Goal: Transaction & Acquisition: Purchase product/service

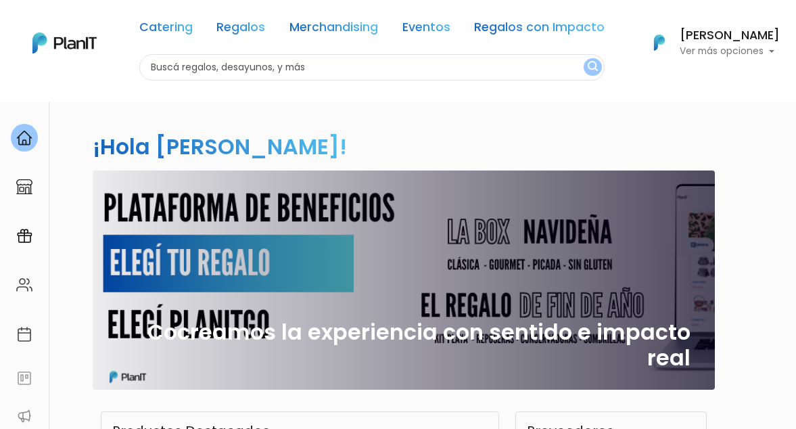
click at [744, 36] on h6 "[PERSON_NAME]" at bounding box center [729, 36] width 100 height 12
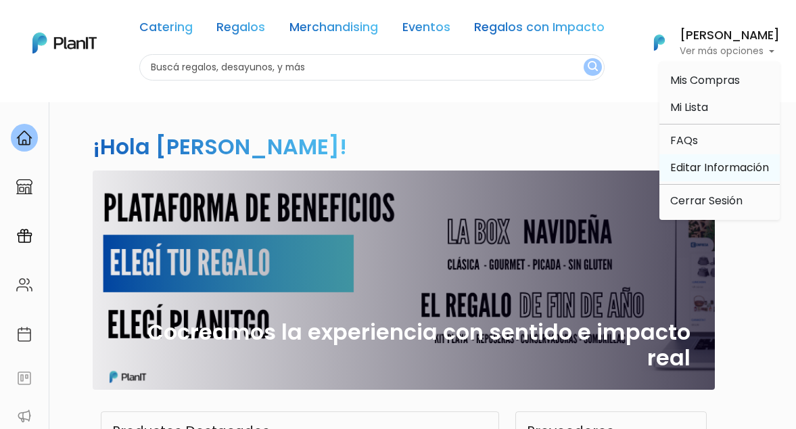
click at [687, 163] on link "Editar Información" at bounding box center [719, 167] width 120 height 27
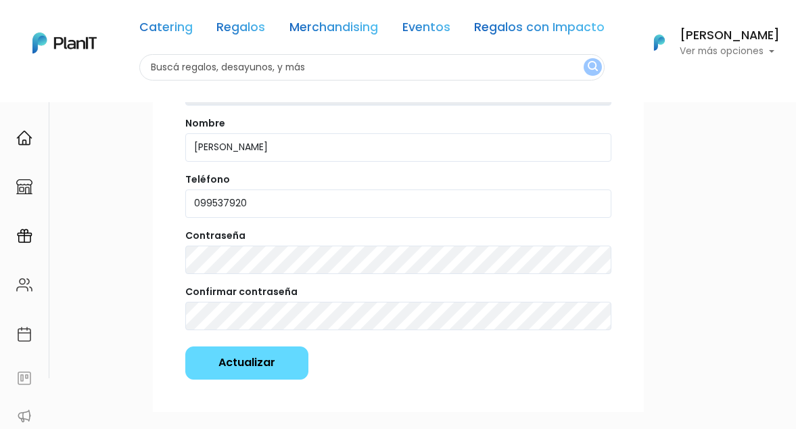
scroll to position [163, 0]
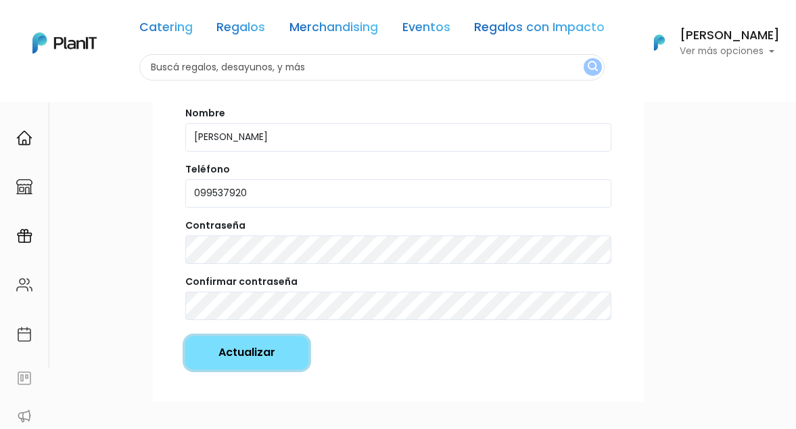
click at [259, 356] on input "Actualizar" at bounding box center [246, 352] width 123 height 33
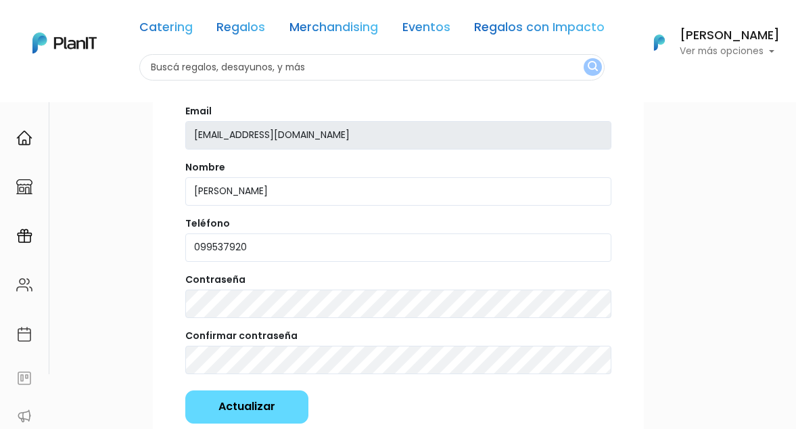
scroll to position [158, 0]
click at [265, 281] on form "Editar Información Email mchacon@descartes.com Nombre Mariana Chacon Teléfono 0…" at bounding box center [398, 242] width 426 height 360
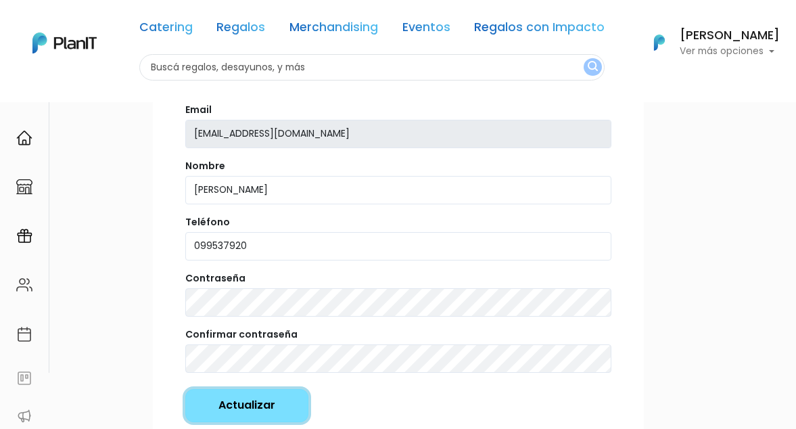
click at [246, 408] on input "Actualizar" at bounding box center [246, 405] width 123 height 33
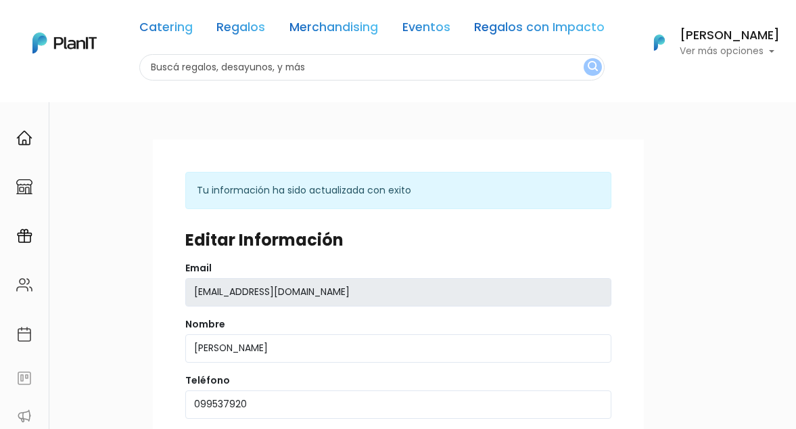
click at [214, 70] on input "text" at bounding box center [372, 67] width 466 height 26
type input "helado"
click at [583, 58] on button "submit" at bounding box center [592, 67] width 18 height 18
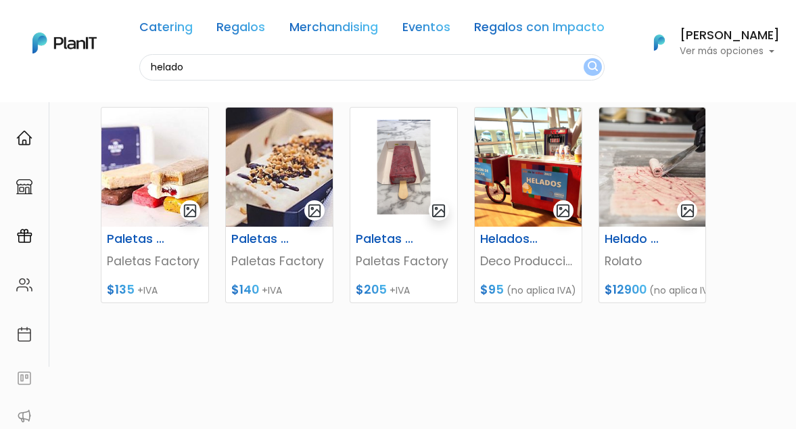
scroll to position [180, 0]
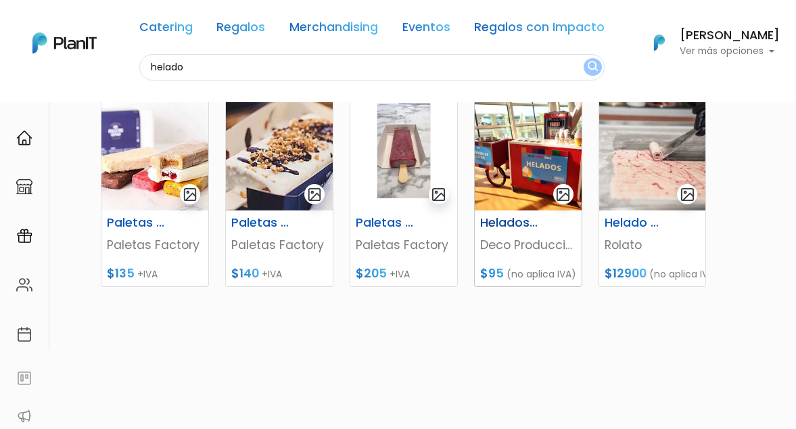
click at [496, 220] on h6 "Helados Soft" at bounding box center [509, 223] width 75 height 14
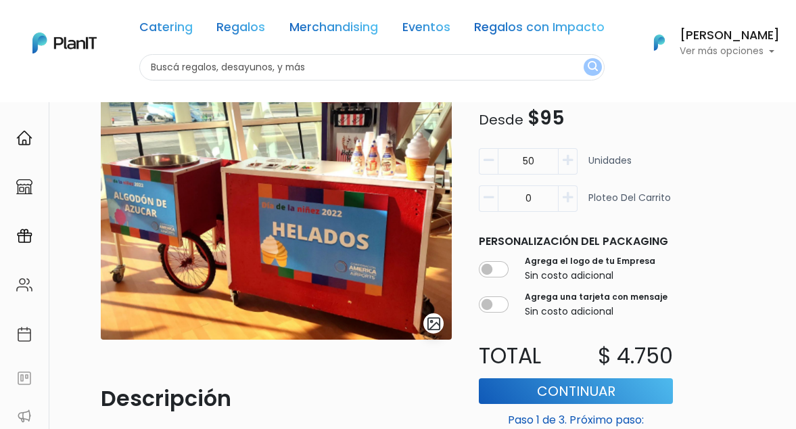
scroll to position [116, 0]
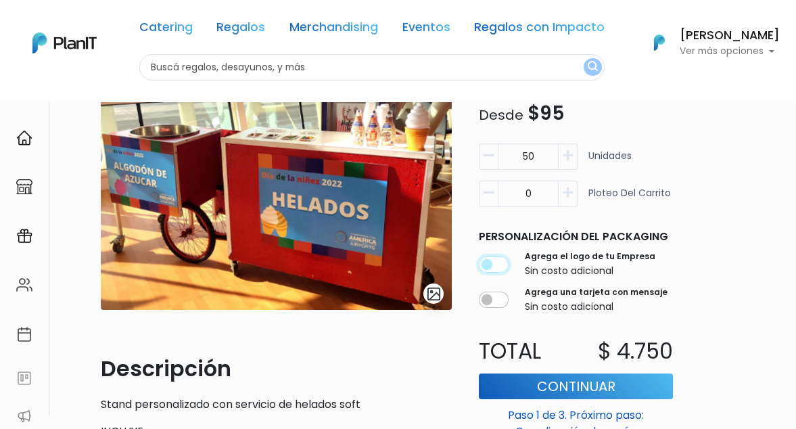
click at [498, 266] on input "checkbox" at bounding box center [494, 264] width 30 height 16
checkbox input "true"
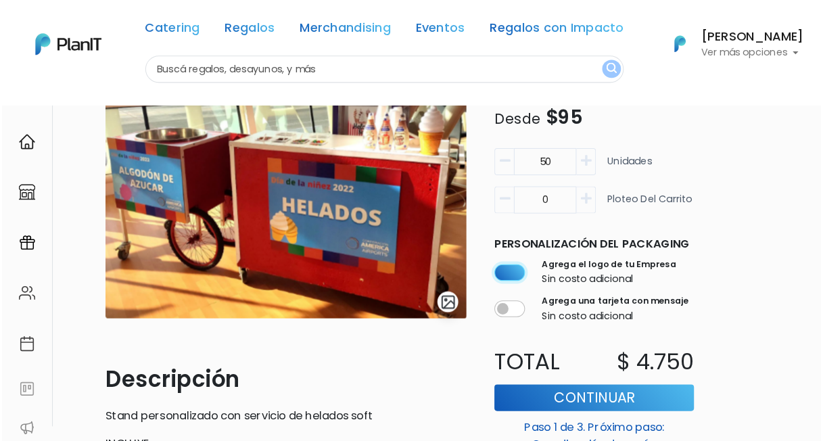
scroll to position [91, 0]
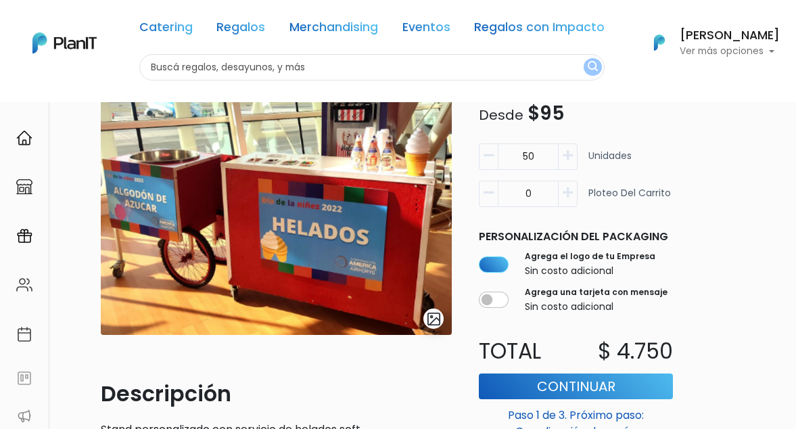
click at [544, 154] on input "50" at bounding box center [528, 157] width 61 height 26
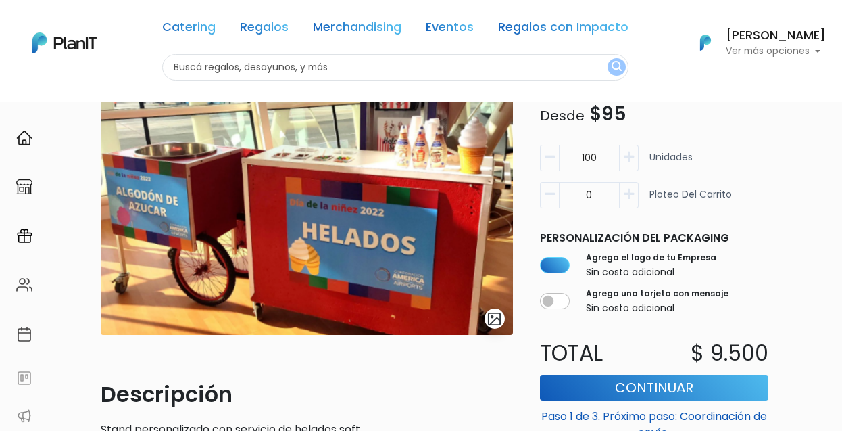
click at [610, 151] on input "100" at bounding box center [589, 158] width 61 height 26
click at [595, 156] on input "100" at bounding box center [589, 158] width 61 height 26
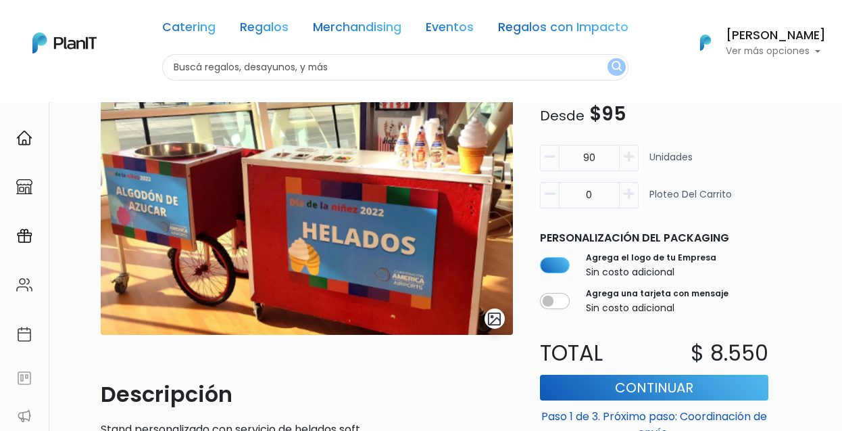
type input "90"
click at [772, 187] on div "90 Unidades 0 Ploteo del carrito" at bounding box center [654, 182] width 245 height 74
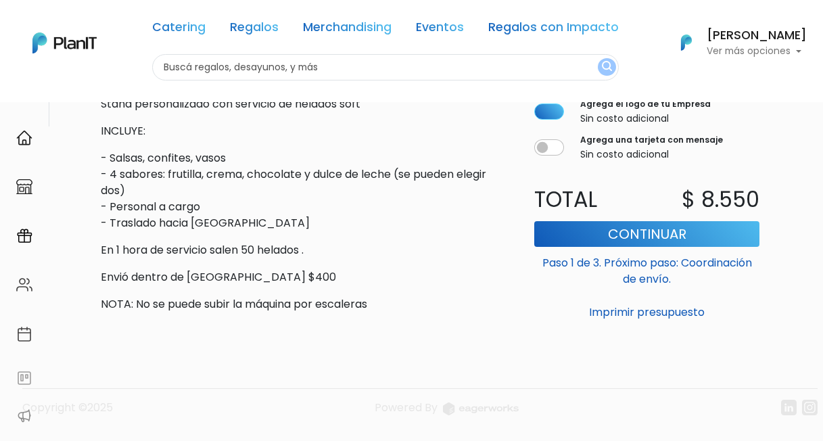
scroll to position [419, 0]
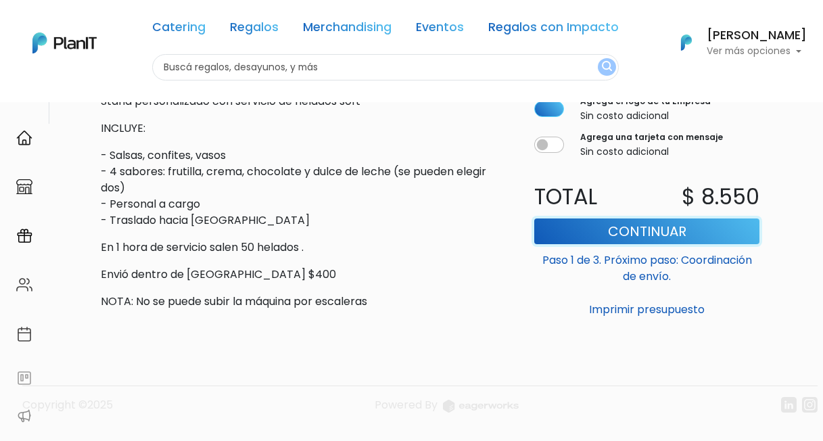
click at [652, 221] on button "Continuar" at bounding box center [646, 231] width 225 height 26
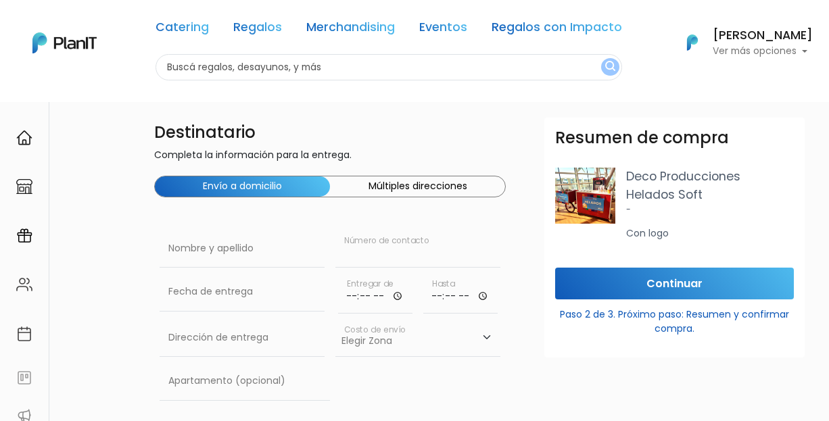
click at [377, 249] on input "text" at bounding box center [417, 249] width 165 height 38
click at [285, 244] on input "text" at bounding box center [242, 249] width 165 height 38
type input "m"
type input "Mariana chacon"
click at [383, 253] on input "text" at bounding box center [417, 249] width 165 height 38
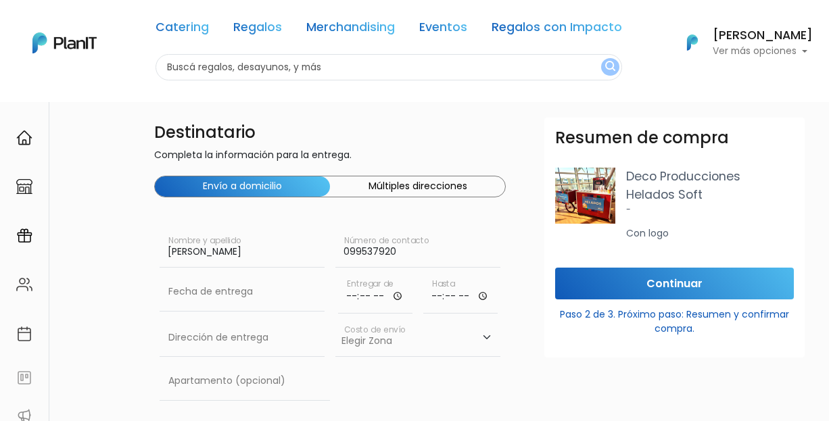
type input "099537920"
click at [238, 283] on input "text" at bounding box center [242, 292] width 165 height 38
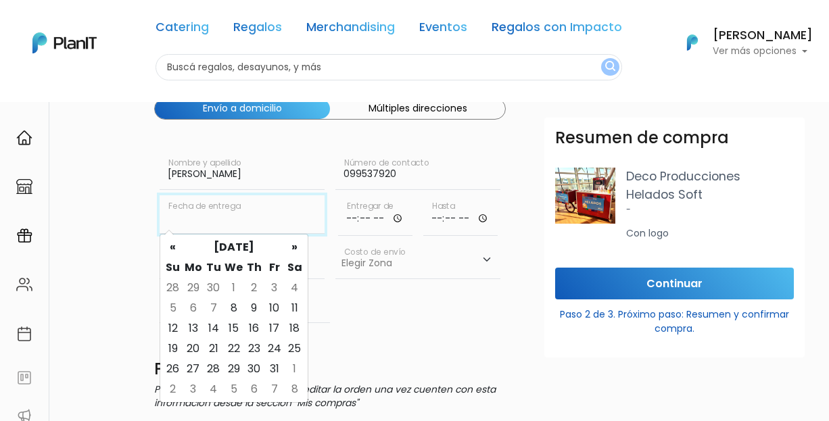
scroll to position [101, 0]
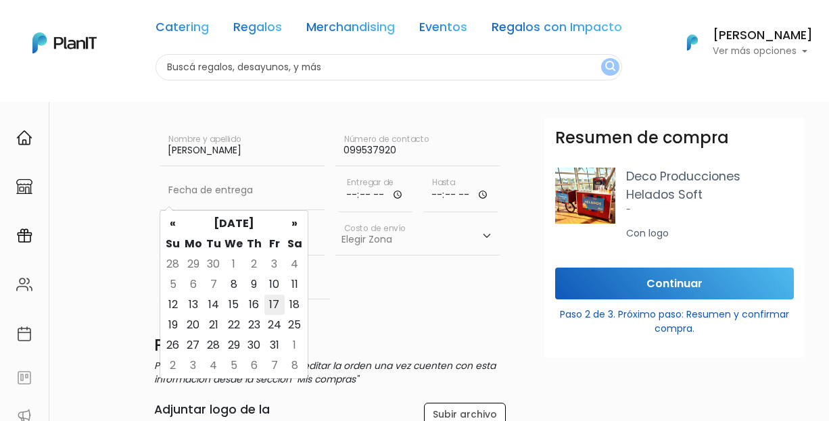
click at [275, 300] on td "17" at bounding box center [274, 305] width 20 height 20
type input "17/10/2025"
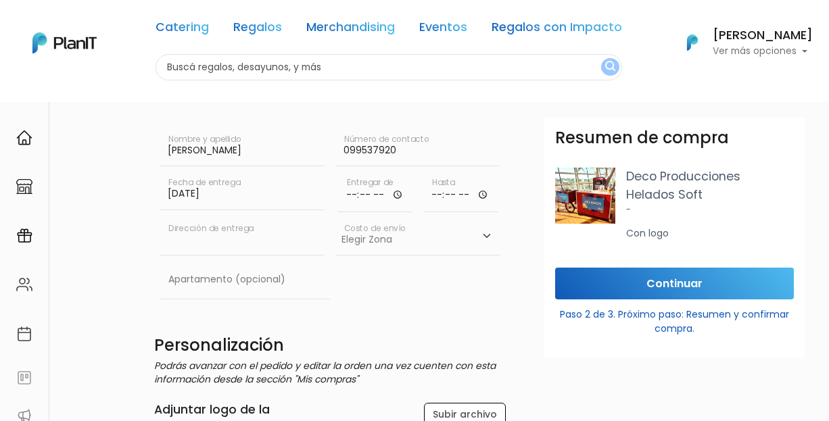
click at [242, 241] on input "text" at bounding box center [242, 237] width 165 height 38
type input "Jose Ellauri 323"
click at [356, 243] on select "Elegir Zona Zona américa- $600 Oficina- $0 Montevideo- $250" at bounding box center [417, 237] width 165 height 38
select select "8"
click at [335, 218] on select "Elegir Zona Zona américa- $600 Oficina- $0 Montevideo- $250" at bounding box center [417, 237] width 165 height 38
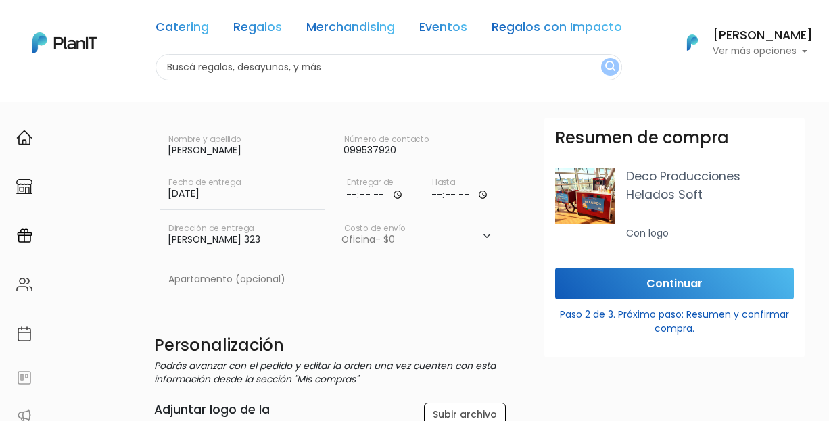
click at [379, 201] on input "time" at bounding box center [375, 192] width 74 height 41
click at [396, 196] on input "time" at bounding box center [375, 192] width 74 height 41
type input "00:30"
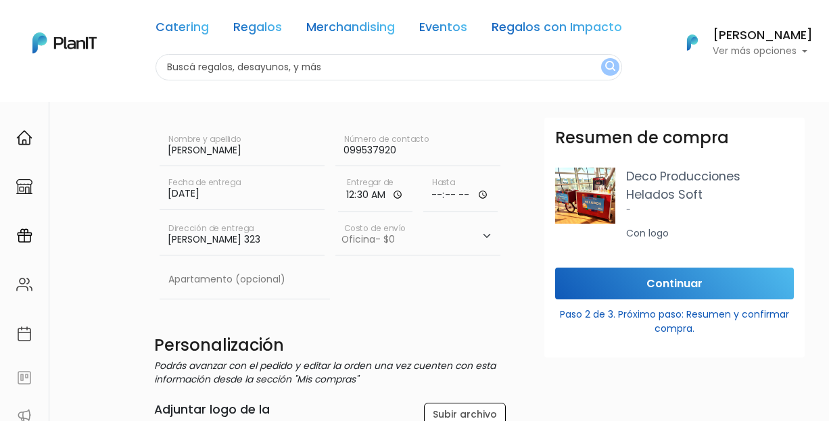
click at [485, 195] on input "time" at bounding box center [460, 192] width 74 height 41
type input "14:20"
click at [572, 355] on div "Continuar Paso 2 de 3. Próximo paso: Resumen y confirmar compra." at bounding box center [674, 313] width 260 height 90
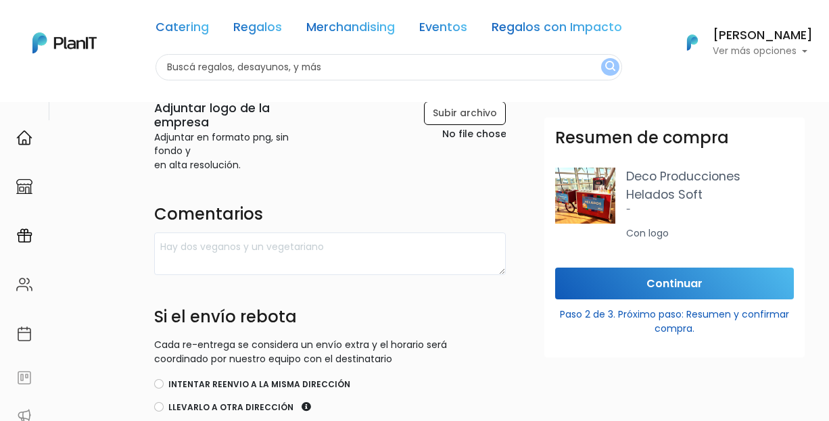
scroll to position [437, 0]
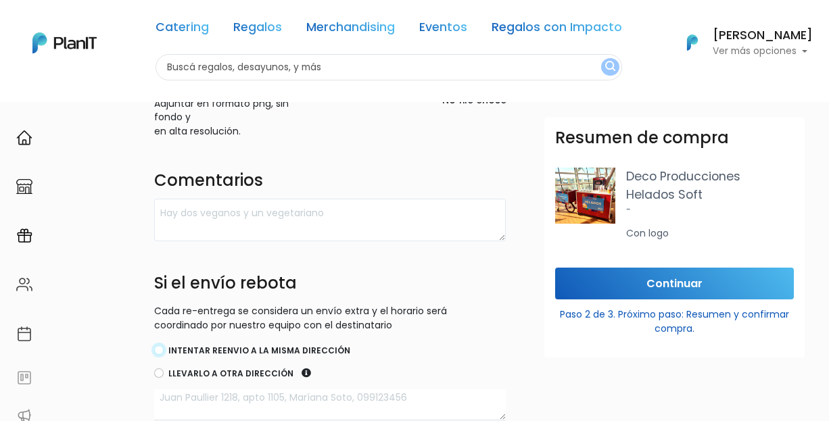
click at [159, 354] on input "Intentar reenvio a la misma dirección" at bounding box center [158, 349] width 9 height 9
radio input "true"
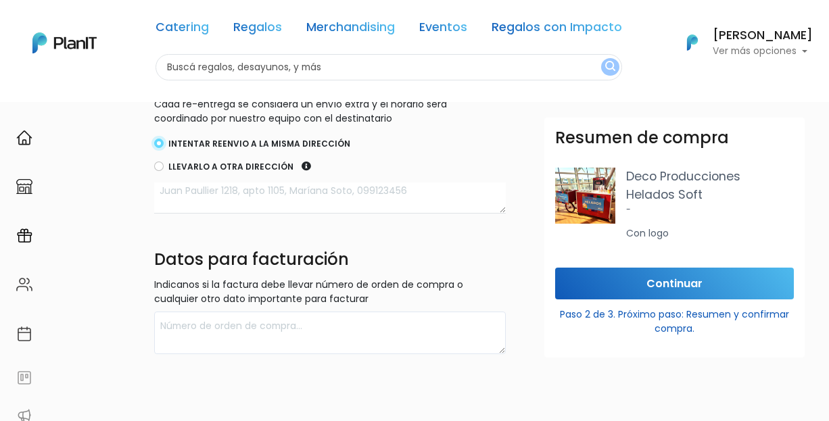
scroll to position [673, 0]
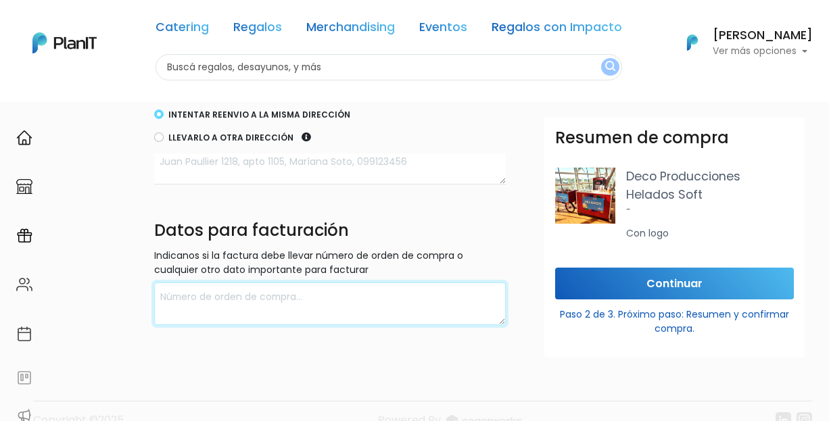
click at [440, 293] on textarea at bounding box center [330, 304] width 352 height 43
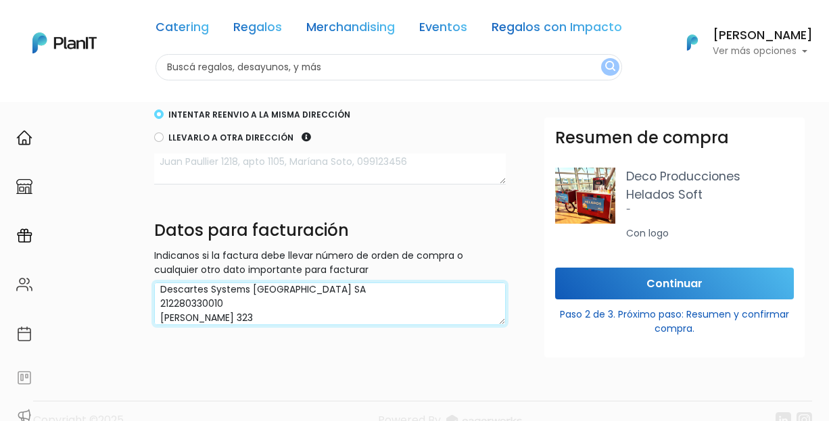
type textarea "Descartes Systems Uruguay SA 212280330010 Jose Ellauri 323"
click at [323, 372] on footer "Copyright ©2025 Powered By" at bounding box center [414, 393] width 811 height 114
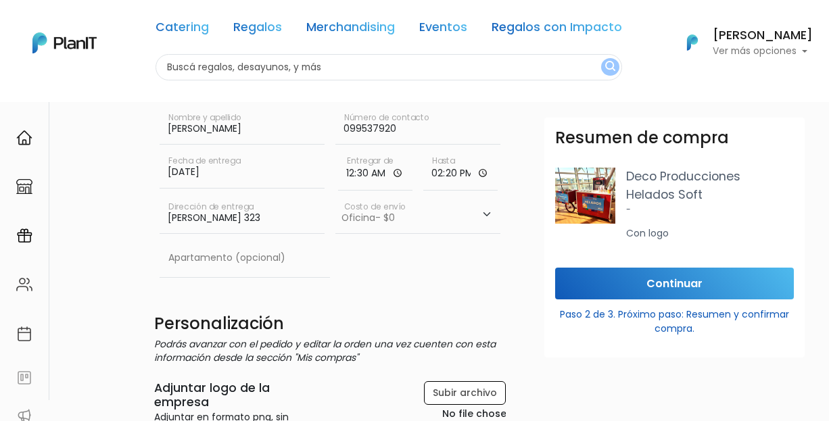
scroll to position [266, 0]
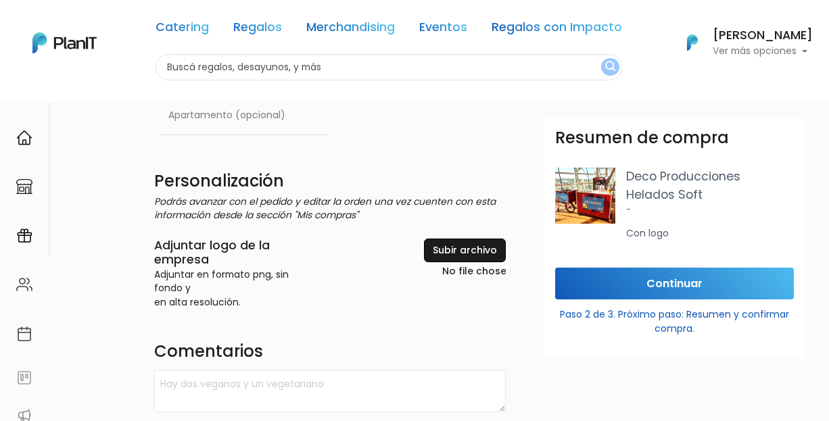
click at [460, 259] on input "file" at bounding box center [439, 260] width 134 height 42
type input "C:\fakepath\Descartes Logo.pdf"
click at [621, 286] on input "Continuar" at bounding box center [674, 284] width 239 height 32
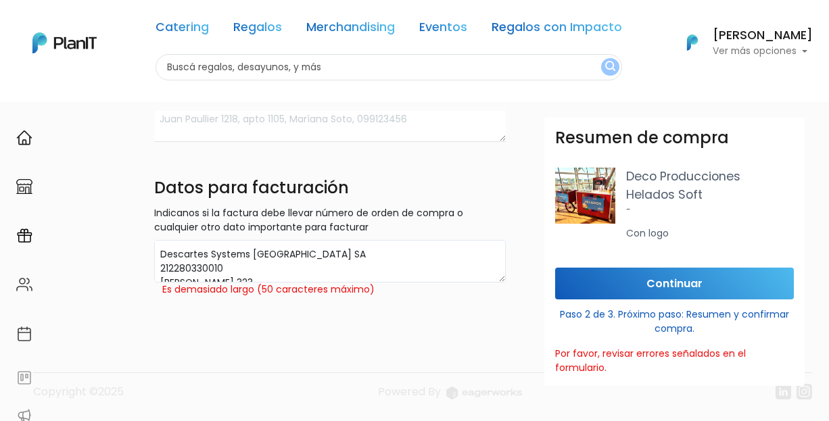
scroll to position [14, 0]
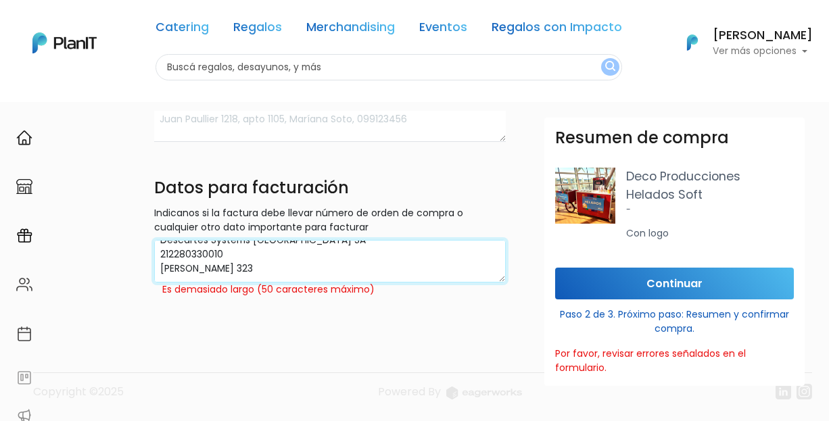
click at [205, 274] on textarea "Descartes Systems Uruguay SA 212280330010 Jose Ellauri 323" at bounding box center [330, 261] width 352 height 43
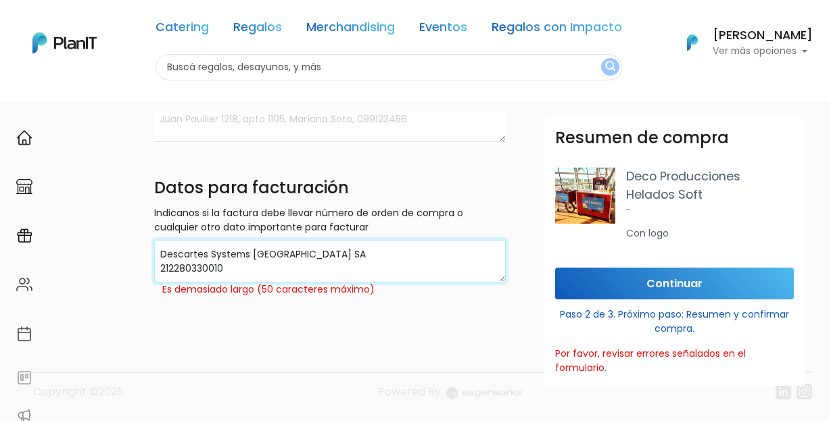
scroll to position [0, 0]
type textarea "Descartes Systems Uruguay SA 212280330010"
click at [612, 278] on input "Continuar" at bounding box center [674, 284] width 239 height 32
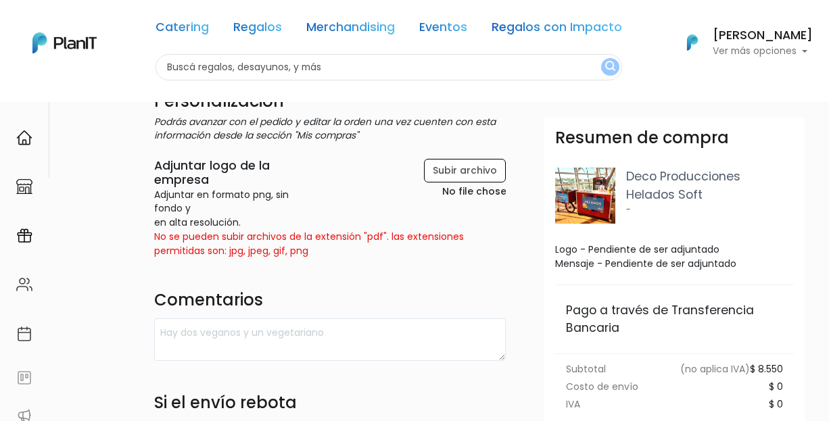
scroll to position [334, 0]
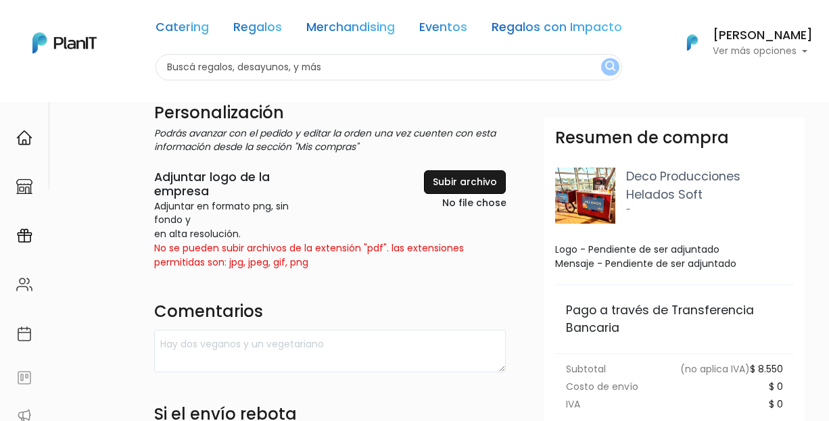
click at [489, 172] on input "file" at bounding box center [439, 191] width 134 height 42
type input "C:\fakepath\Descartes Logo comprimido.pdf"
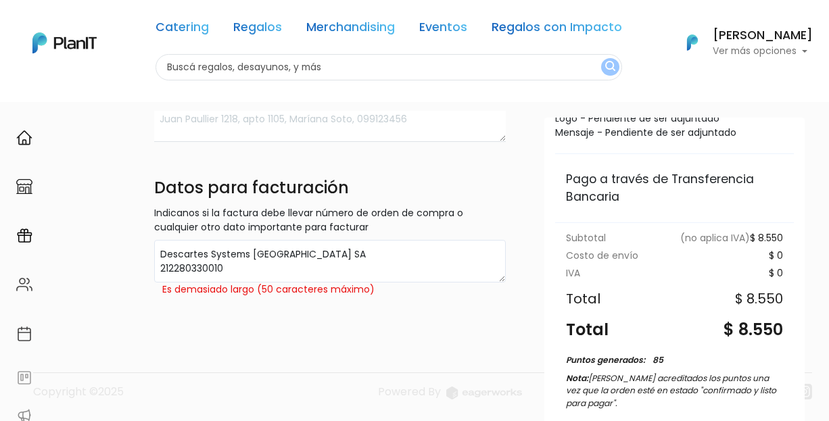
scroll to position [235, 0]
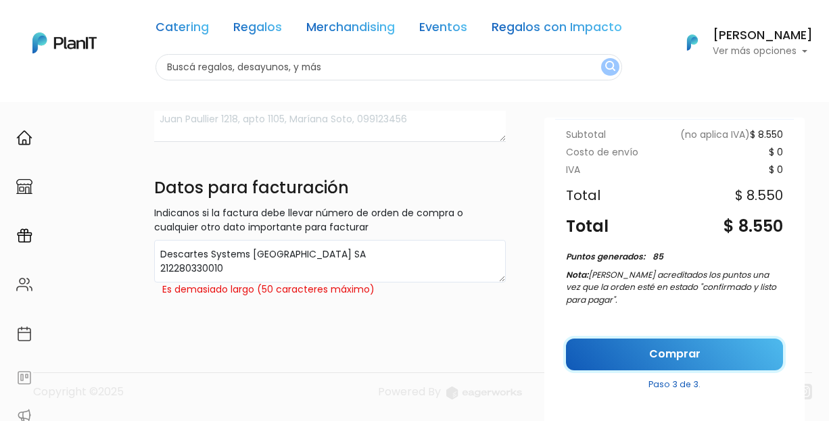
click at [623, 359] on link "Comprar" at bounding box center [674, 355] width 217 height 32
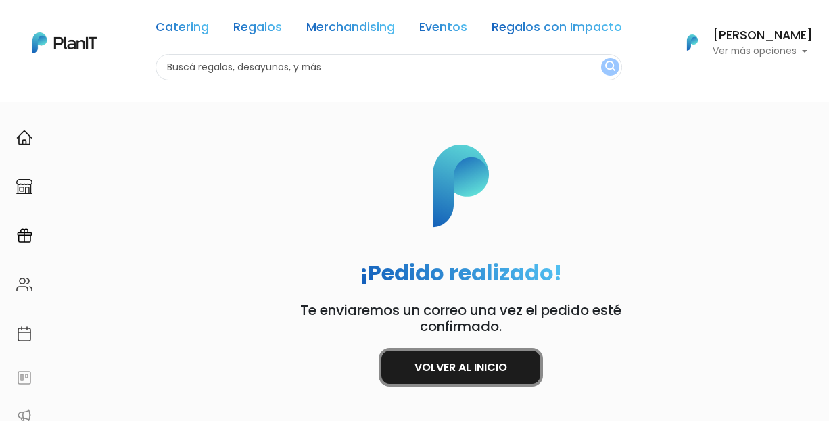
click at [441, 370] on link "Volver al inicio" at bounding box center [460, 367] width 159 height 33
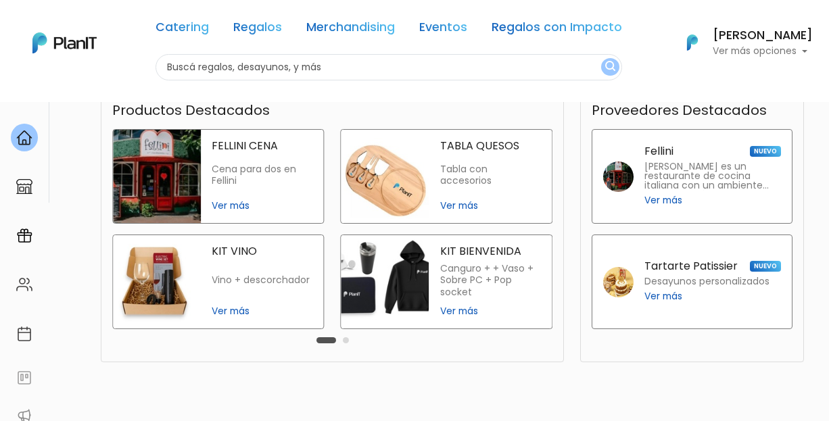
scroll to position [356, 0]
